Goal: Navigation & Orientation: Find specific page/section

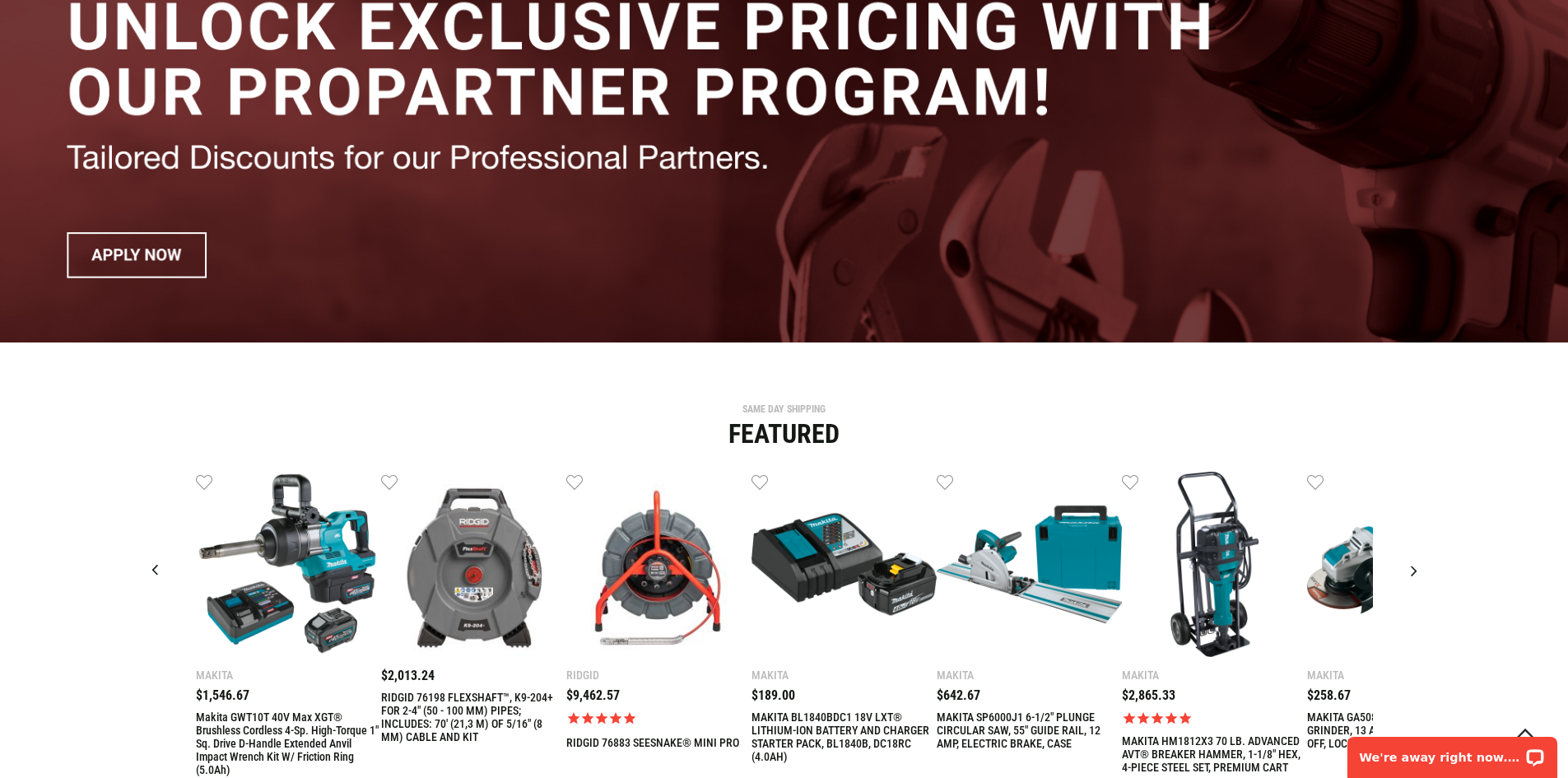
scroll to position [248, 0]
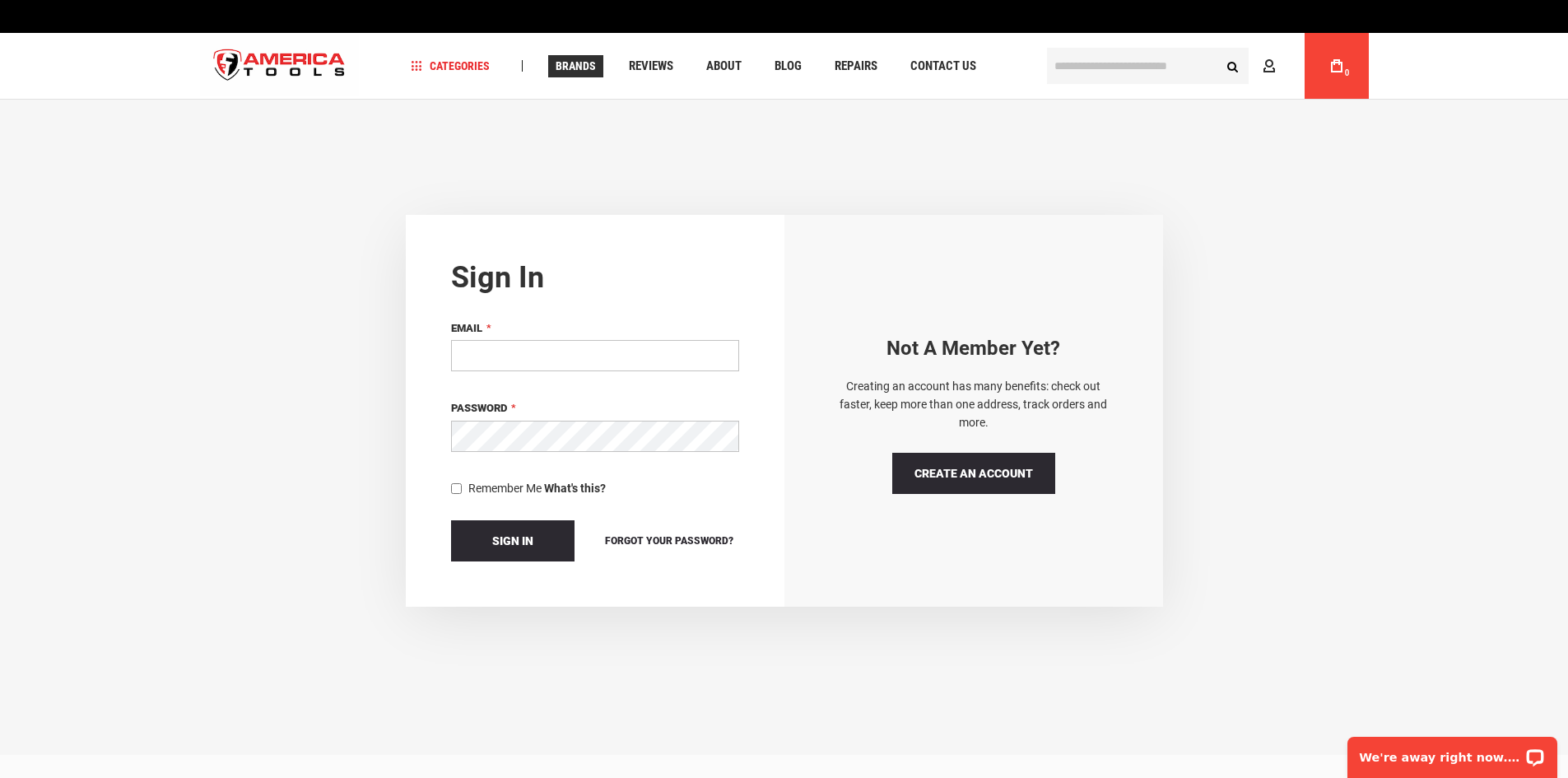
click at [564, 70] on span "Brands" at bounding box center [576, 65] width 40 height 11
click at [451, 63] on span "Categories" at bounding box center [450, 65] width 79 height 11
click at [423, 66] on span "Categories" at bounding box center [450, 65] width 79 height 11
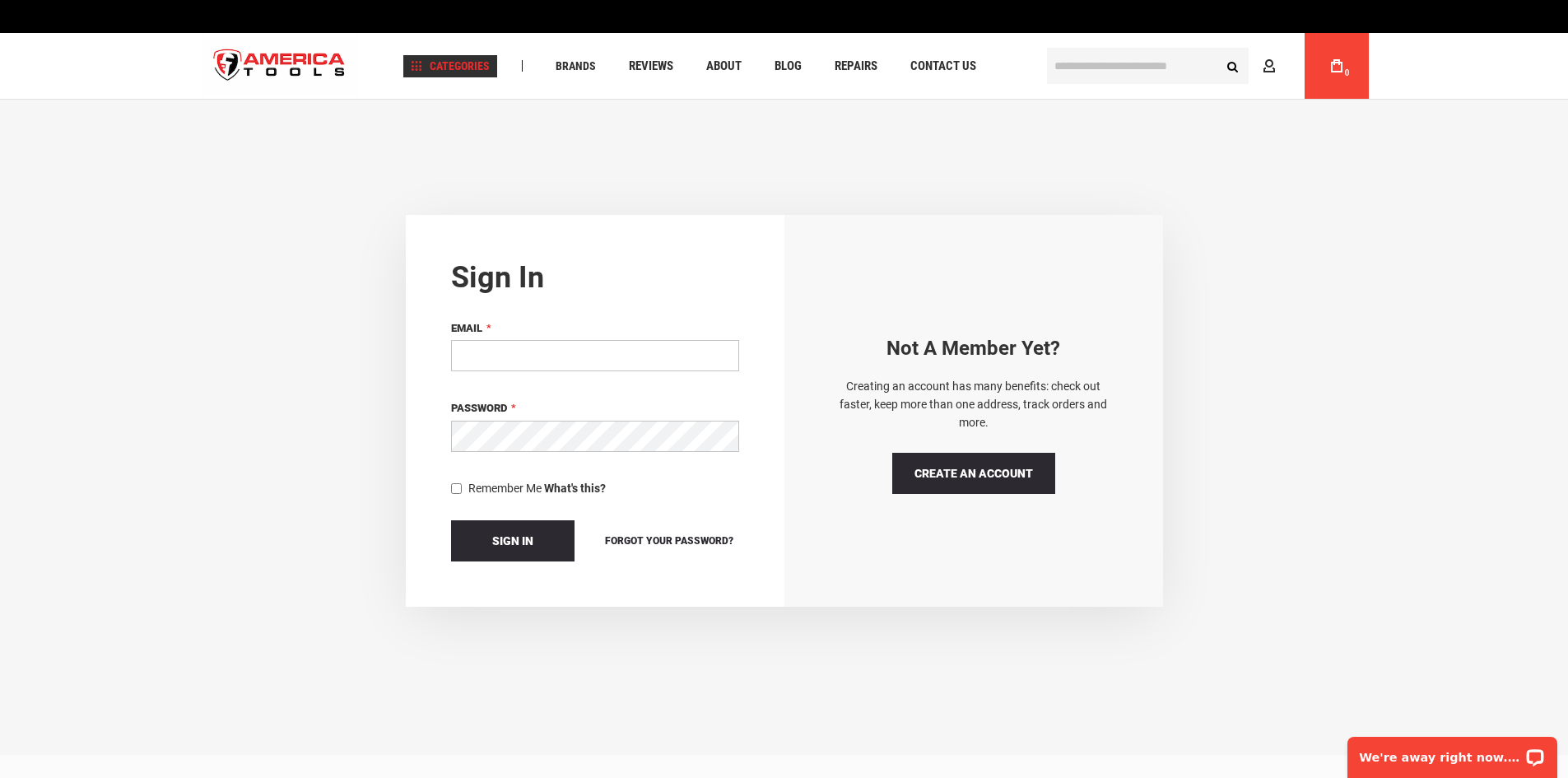
click at [423, 66] on span "Categories" at bounding box center [450, 65] width 79 height 11
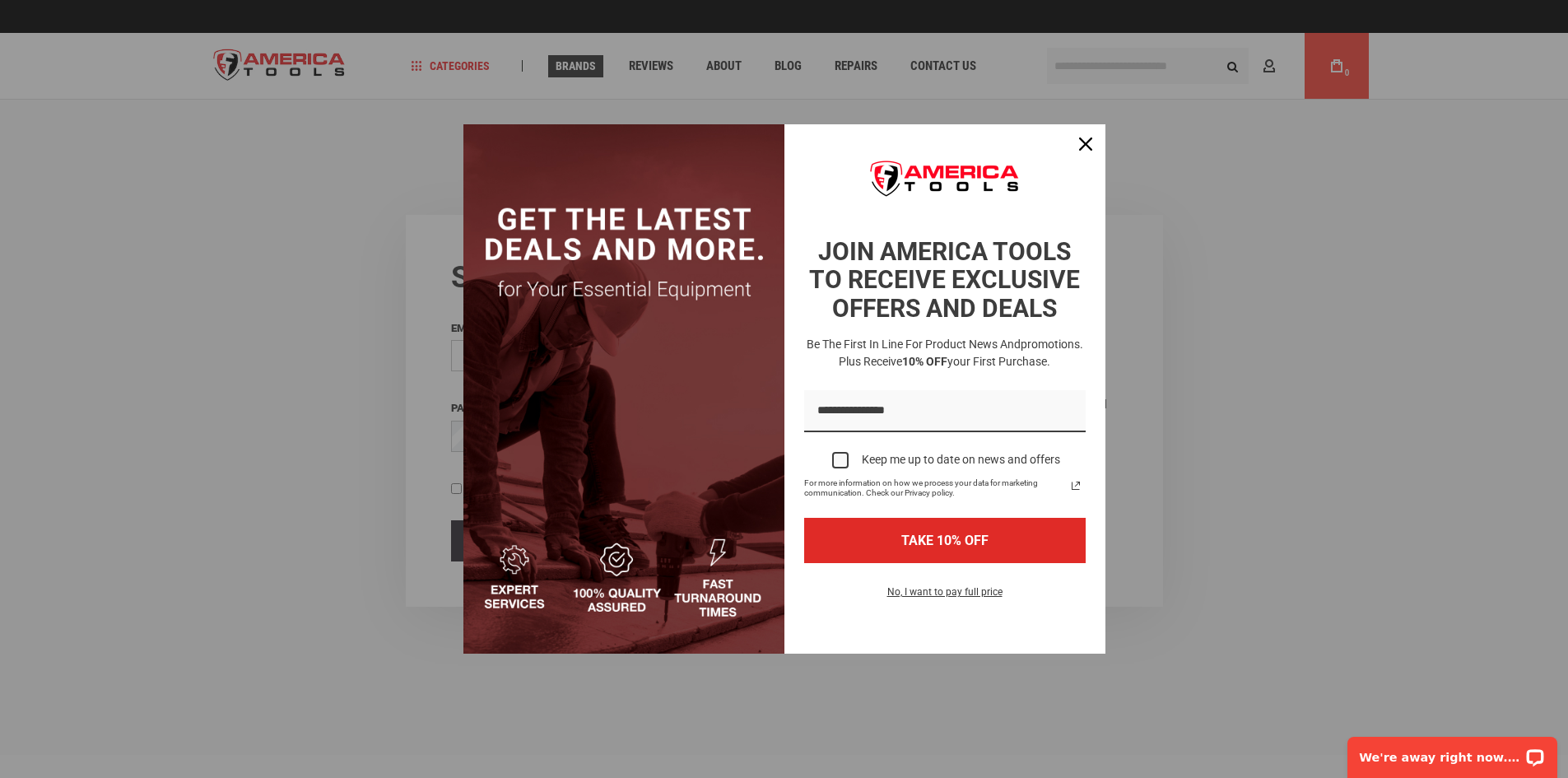
click at [577, 66] on body "The store will not work correctly in the case when cookies are disabled. Langua…" at bounding box center [784, 389] width 1568 height 778
click at [1082, 148] on icon "close icon" at bounding box center [1086, 144] width 13 height 13
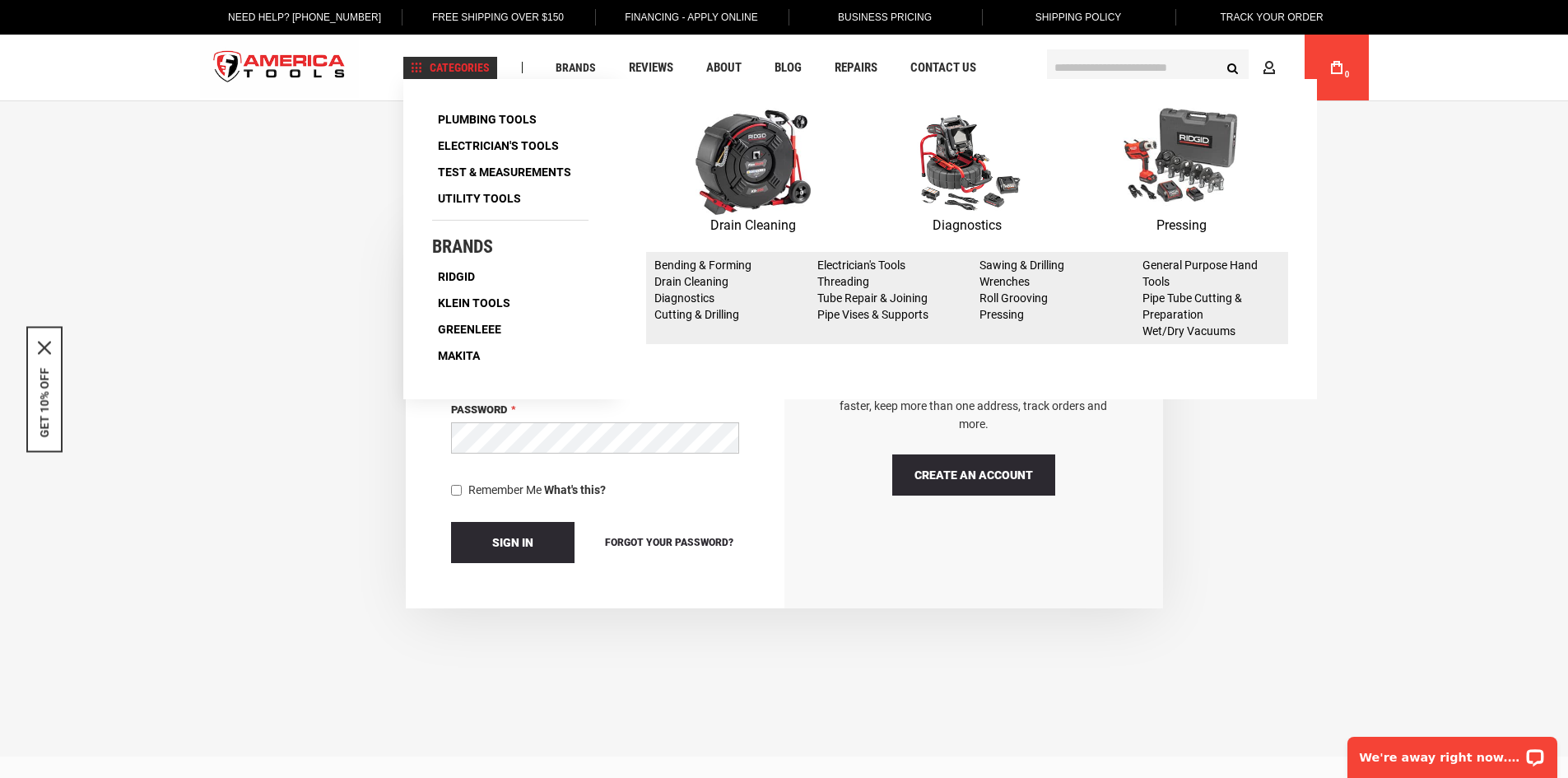
click at [430, 66] on span "Categories" at bounding box center [450, 67] width 79 height 11
